Goal: Task Accomplishment & Management: Use online tool/utility

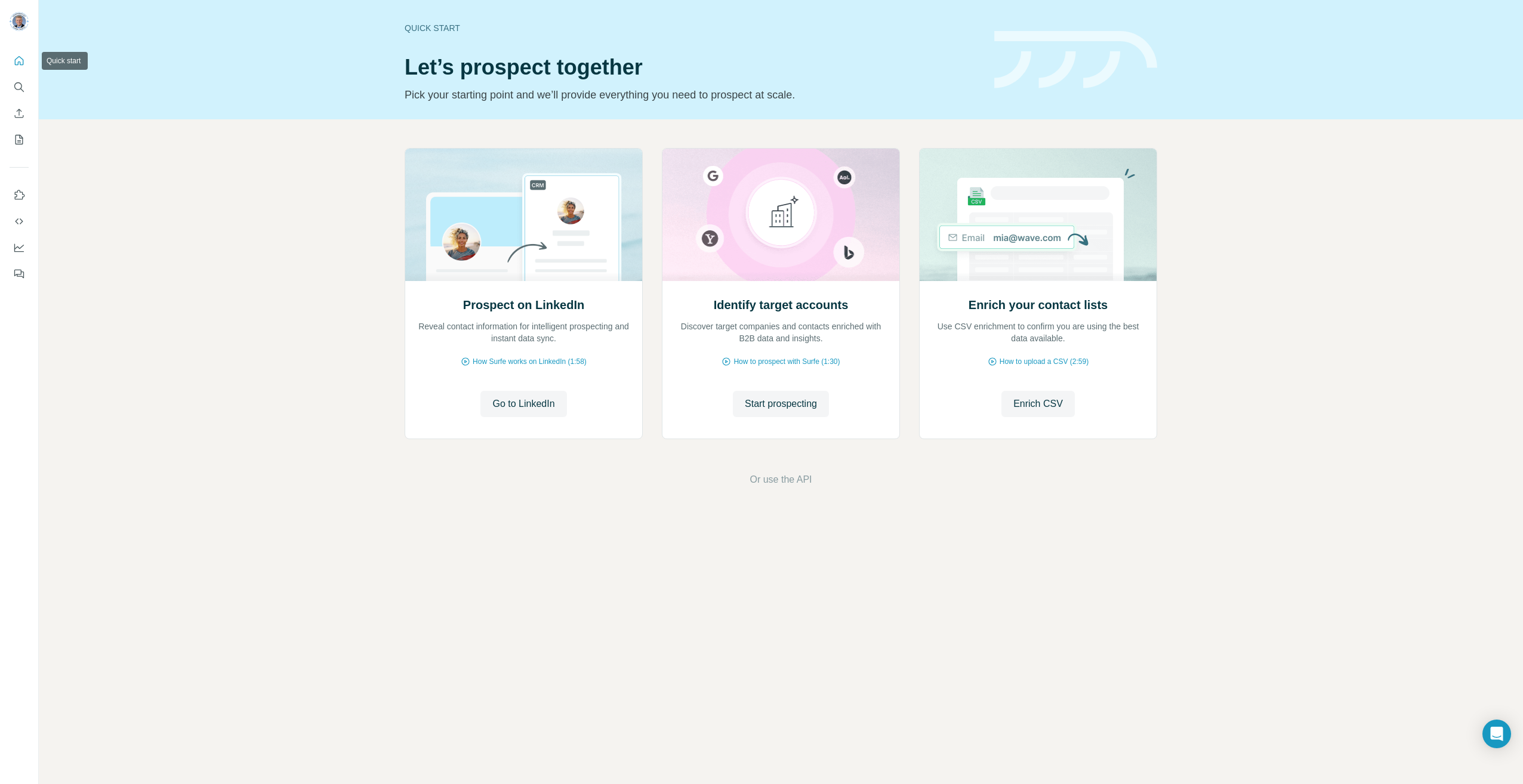
click at [21, 63] on icon "Quick start" at bounding box center [19, 60] width 9 height 9
click at [772, 403] on span "Start prospecting" at bounding box center [781, 404] width 72 height 14
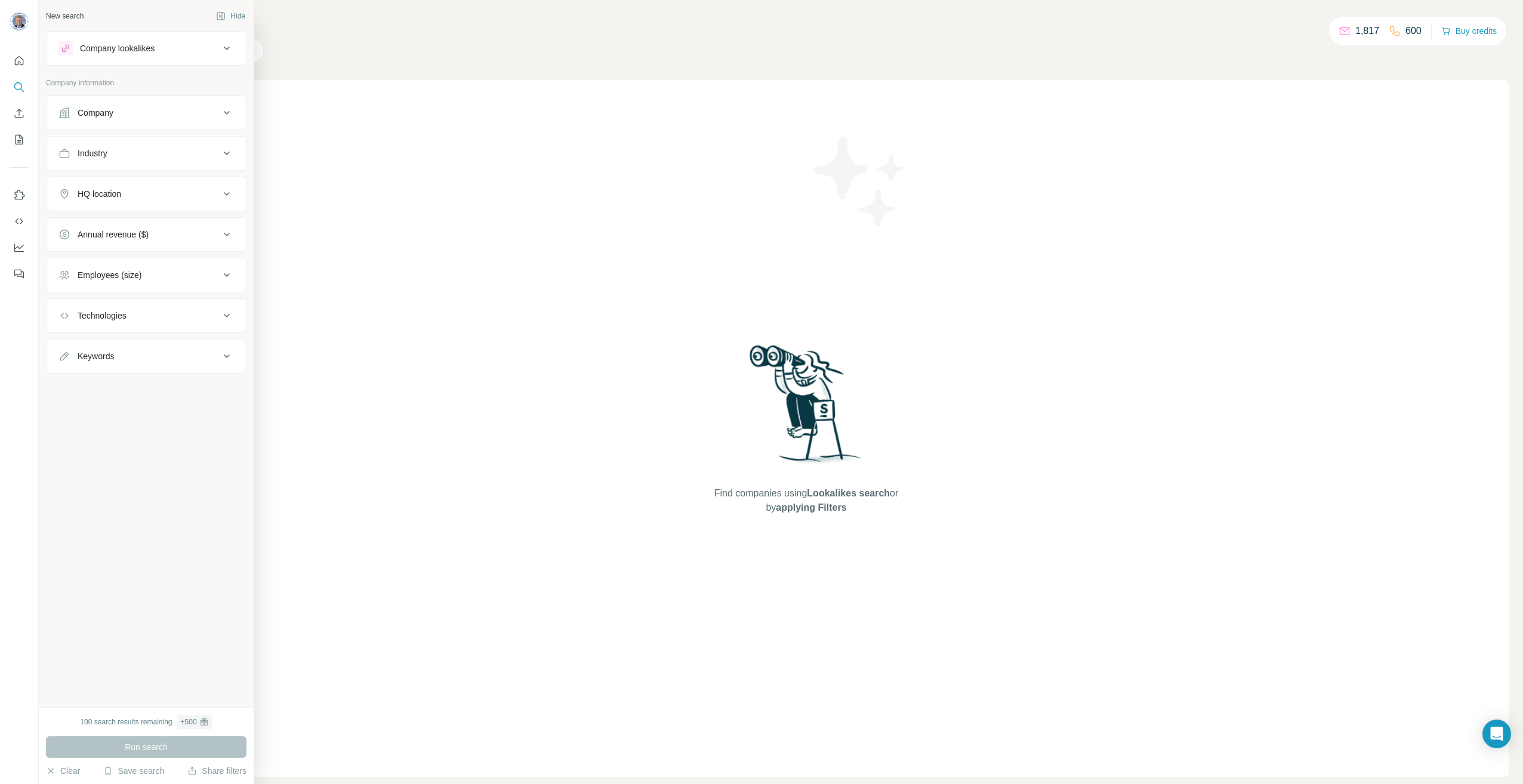
click at [222, 193] on icon at bounding box center [226, 194] width 14 height 14
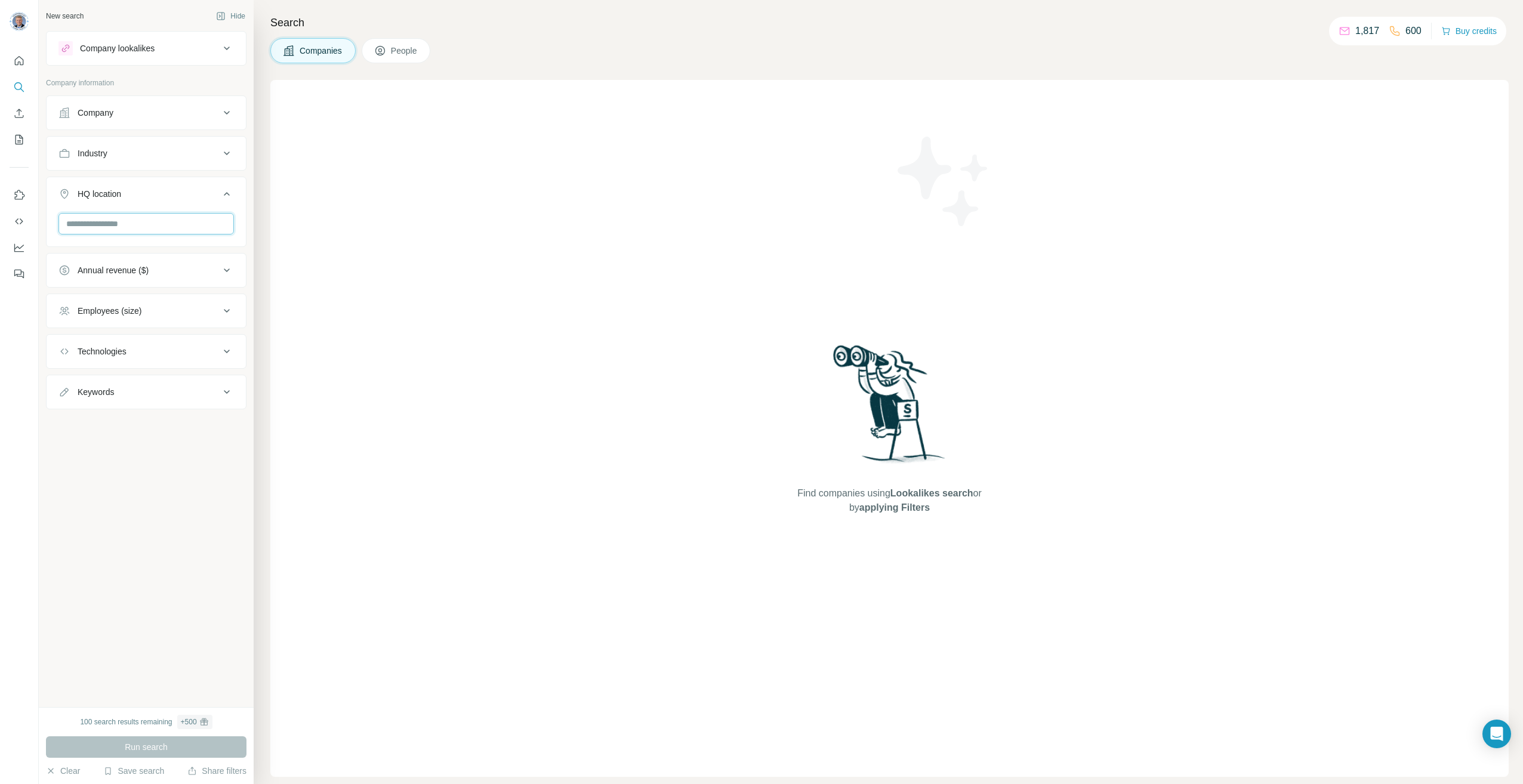
click at [173, 219] on input "text" at bounding box center [146, 224] width 175 height 22
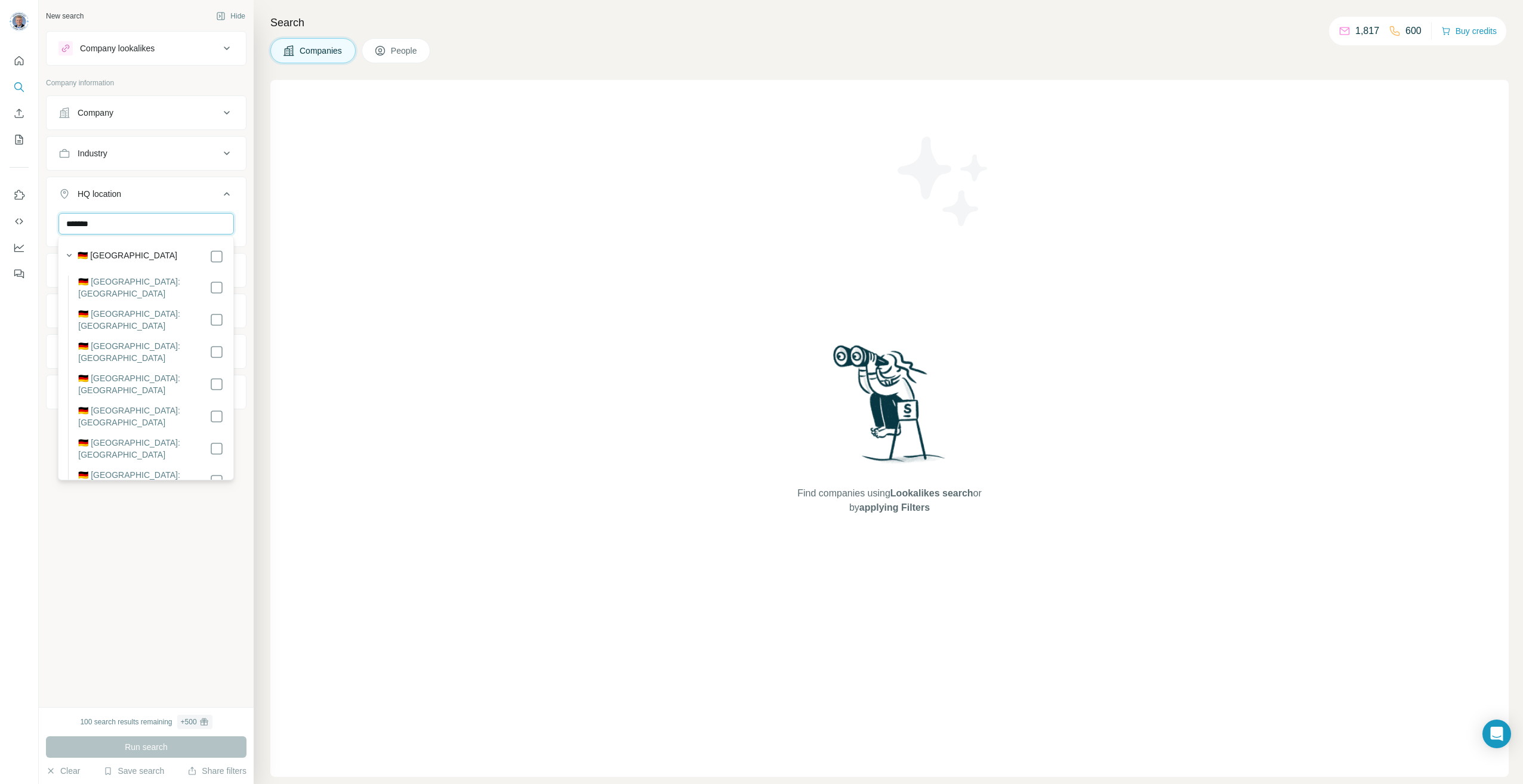
type input "*******"
click at [253, 275] on div "New search Hide Company lookalikes Company information Company Industry HQ loca…" at bounding box center [146, 353] width 215 height 707
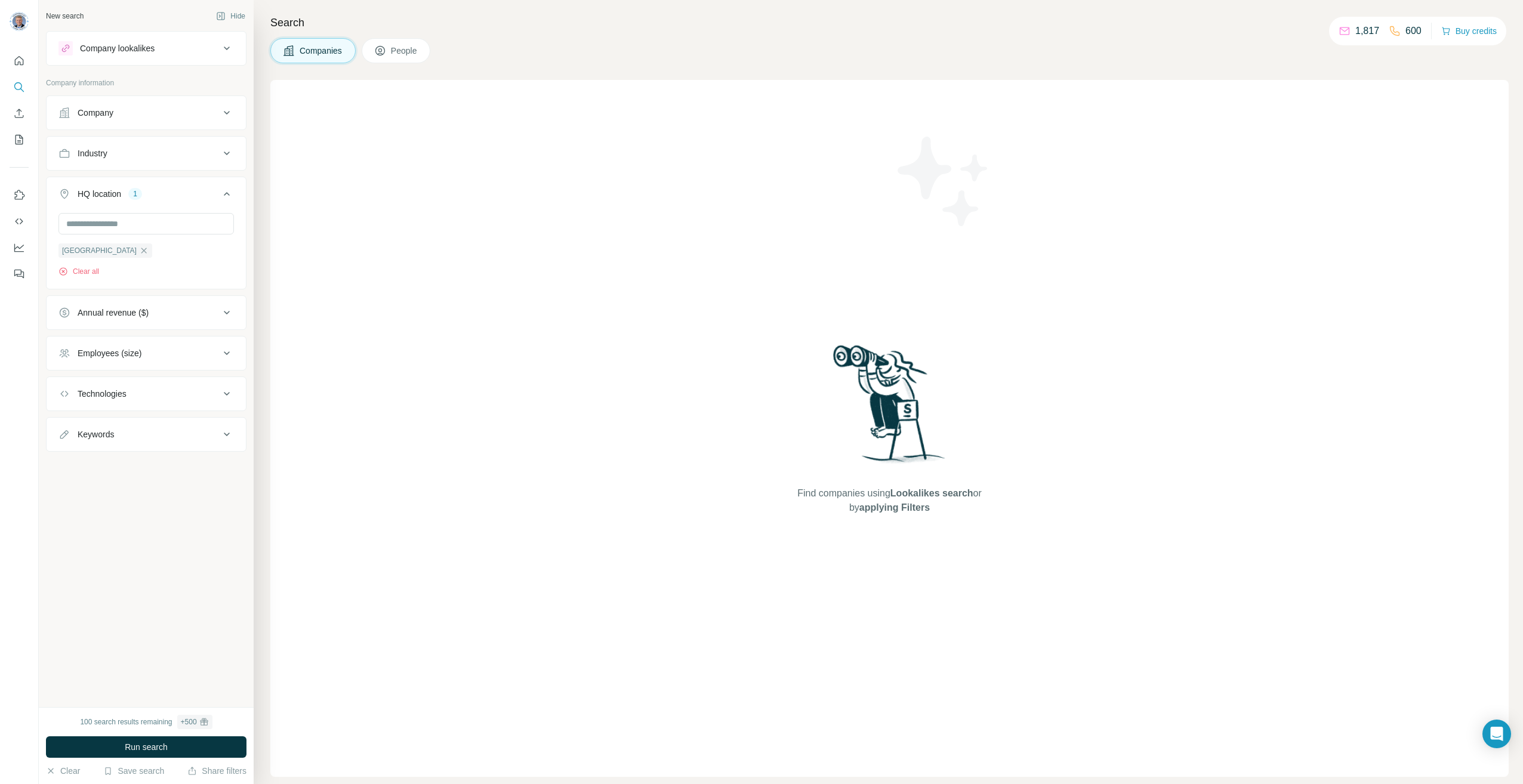
click at [223, 311] on icon at bounding box center [226, 312] width 14 height 14
click at [99, 401] on span "50-100M" at bounding box center [91, 404] width 38 height 12
click at [111, 424] on span "100-500M" at bounding box center [94, 427] width 42 height 12
click at [263, 501] on div "Search Companies People Find companies using Lookalikes search or by applying F…" at bounding box center [888, 392] width 1269 height 784
click at [226, 531] on icon at bounding box center [227, 533] width 6 height 4
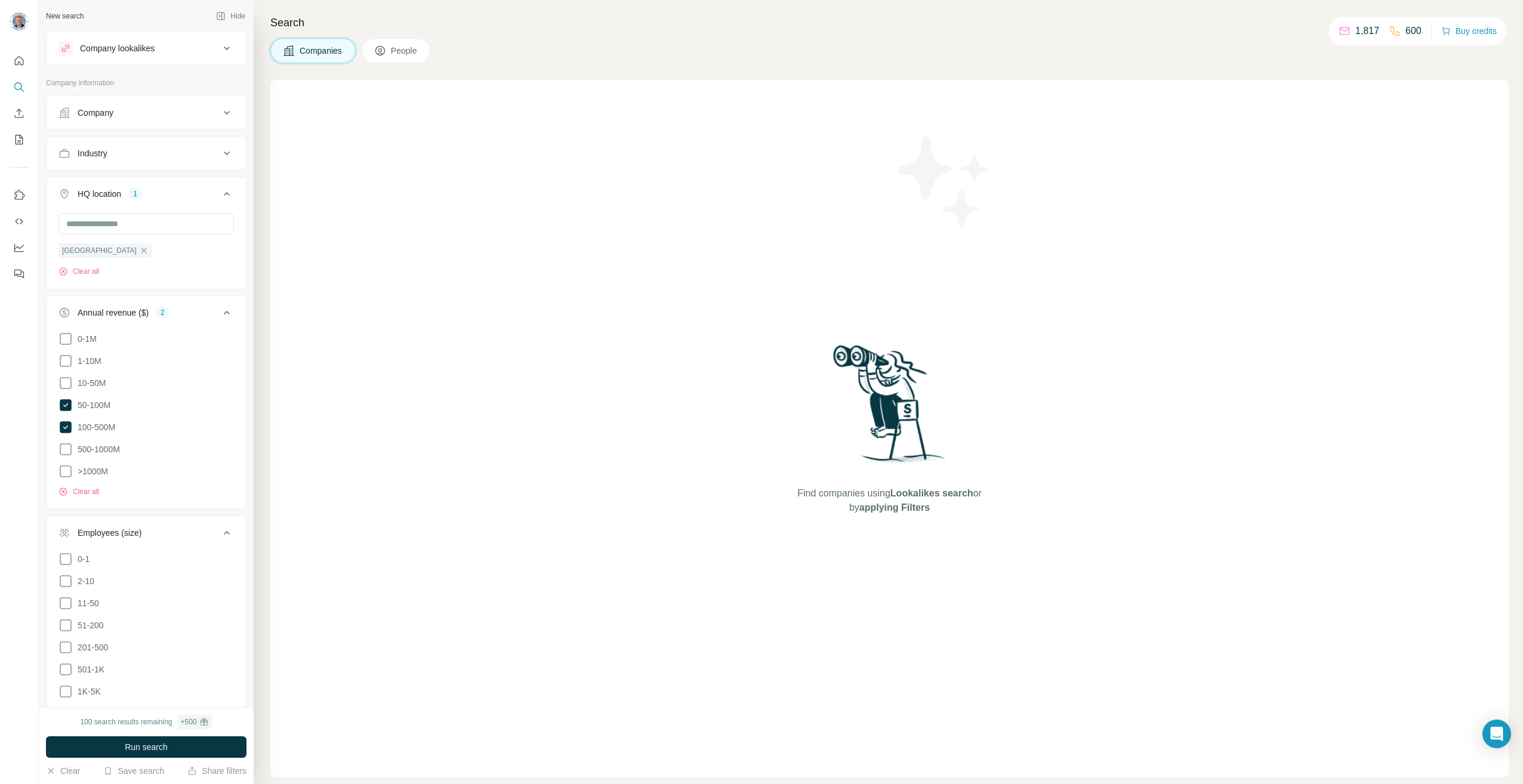
click at [257, 549] on div "Search Companies People Find companies using Lookalikes search or by applying F…" at bounding box center [888, 392] width 1269 height 784
click at [165, 741] on span "Run search" at bounding box center [146, 747] width 43 height 12
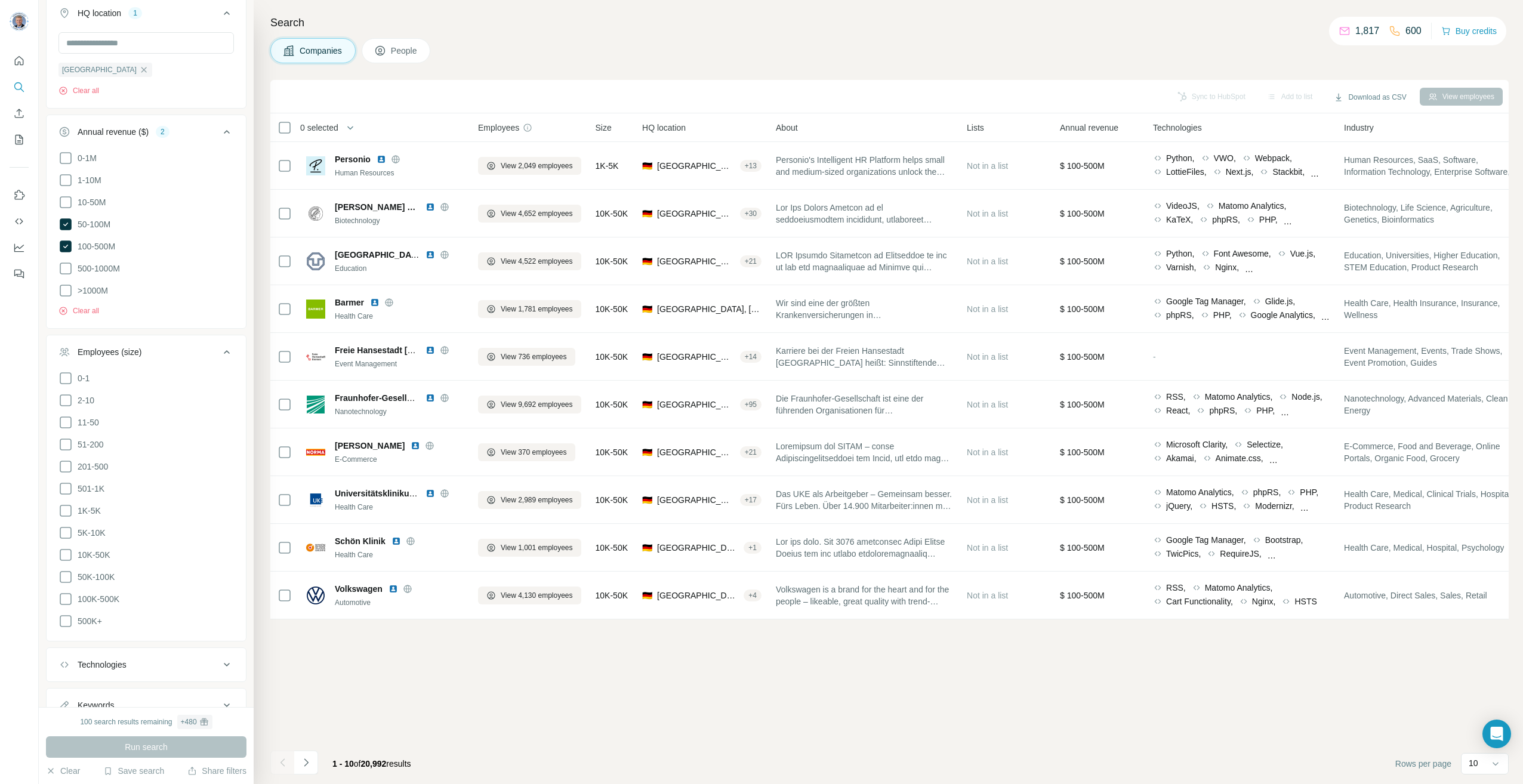
scroll to position [222, 0]
click at [219, 618] on icon at bounding box center [226, 622] width 14 height 14
click at [221, 684] on icon at bounding box center [226, 690] width 14 height 14
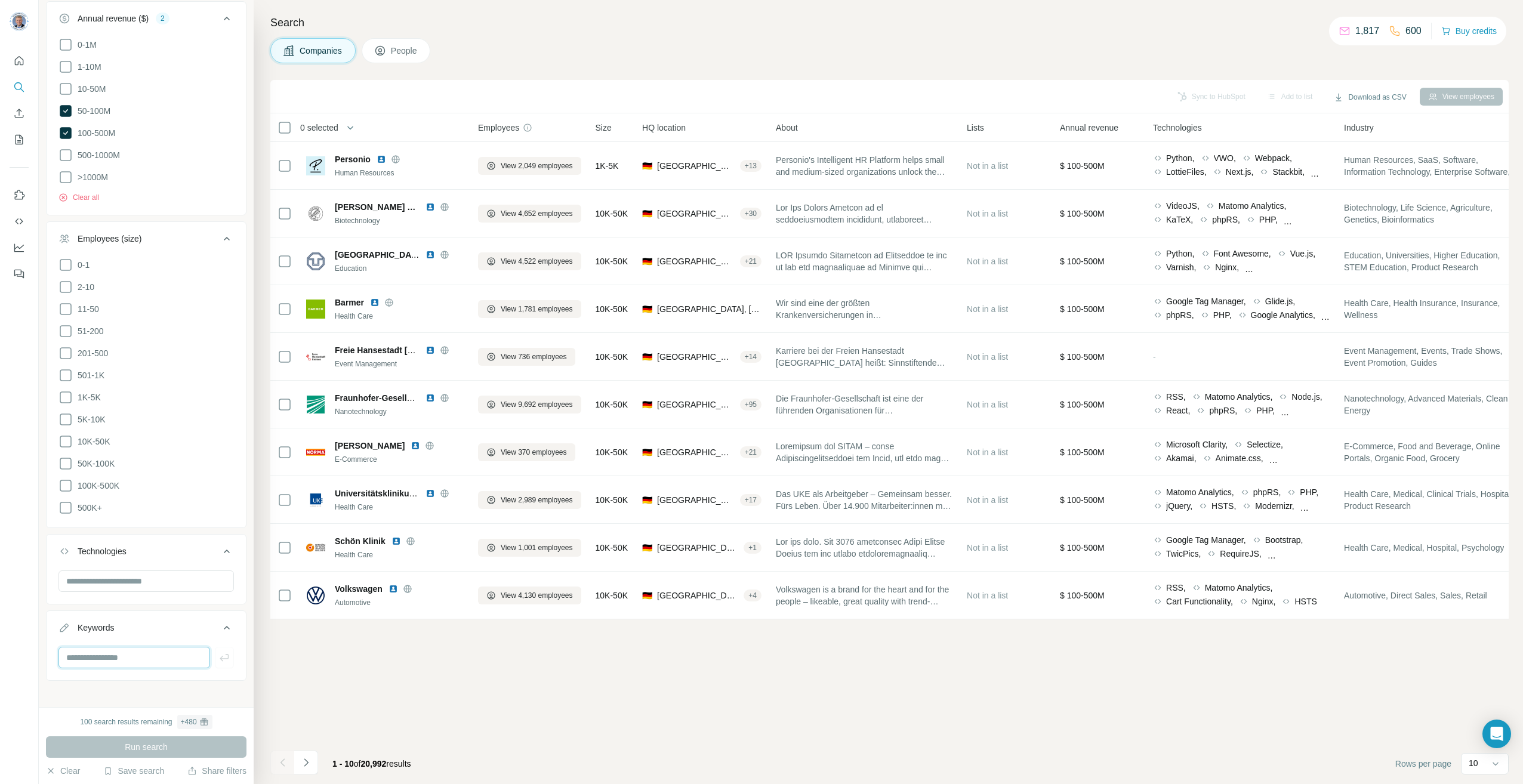
click at [117, 654] on input "text" at bounding box center [134, 657] width 152 height 22
type input "**********"
click at [218, 652] on icon "button" at bounding box center [224, 657] width 12 height 12
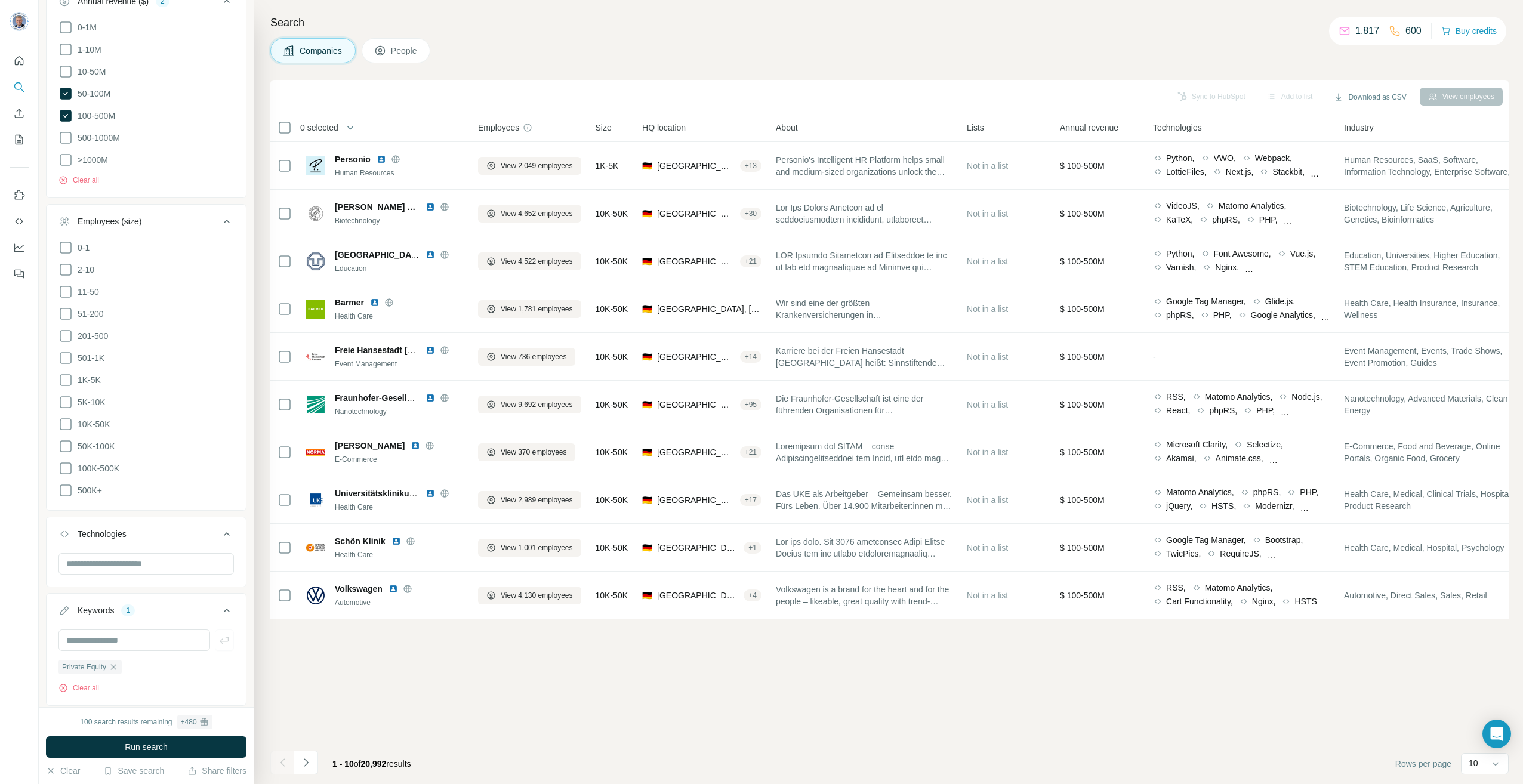
scroll to position [337, 0]
click at [170, 747] on button "Run search" at bounding box center [146, 747] width 201 height 22
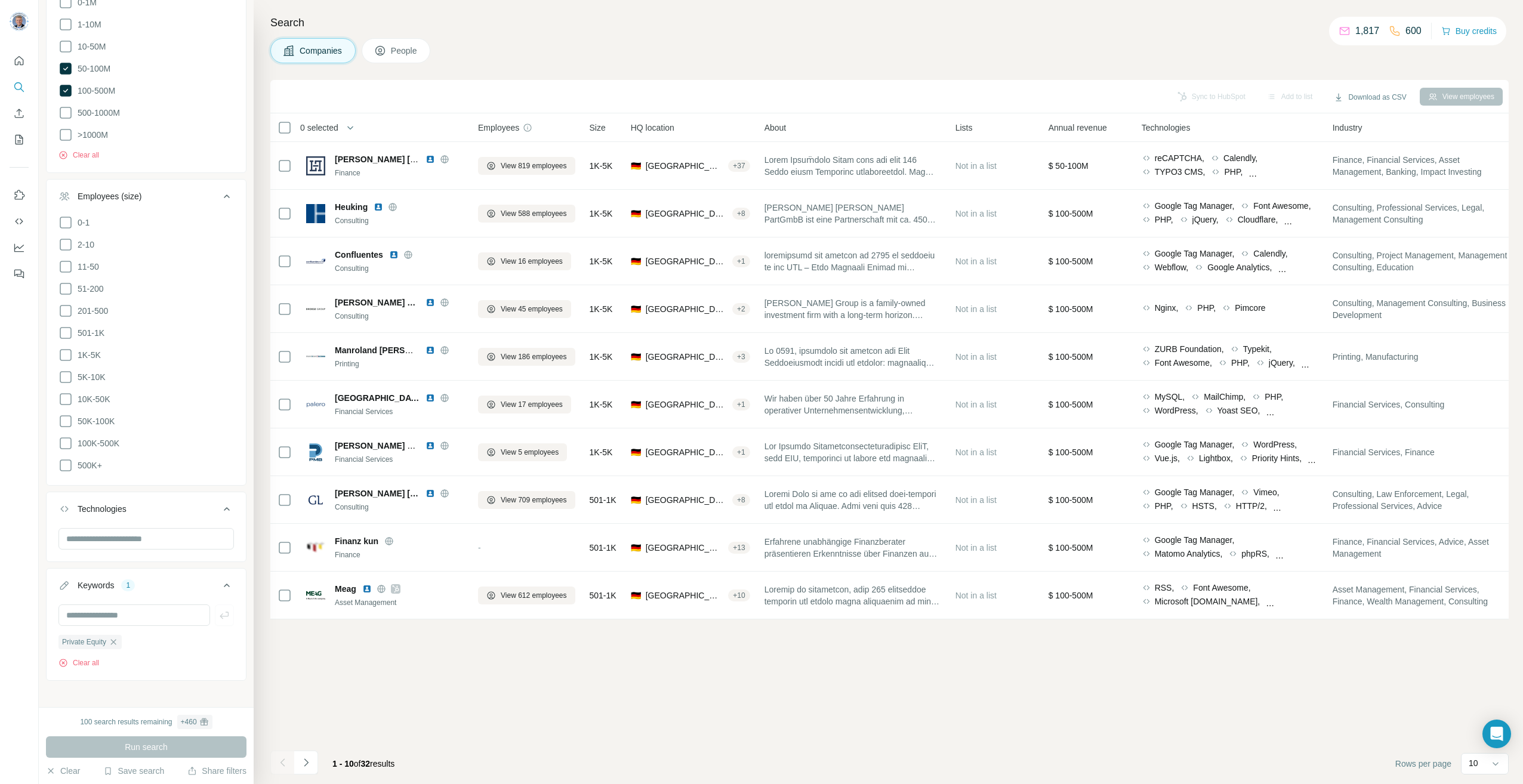
click at [426, 397] on img at bounding box center [430, 398] width 9 height 9
